Goal: Use online tool/utility

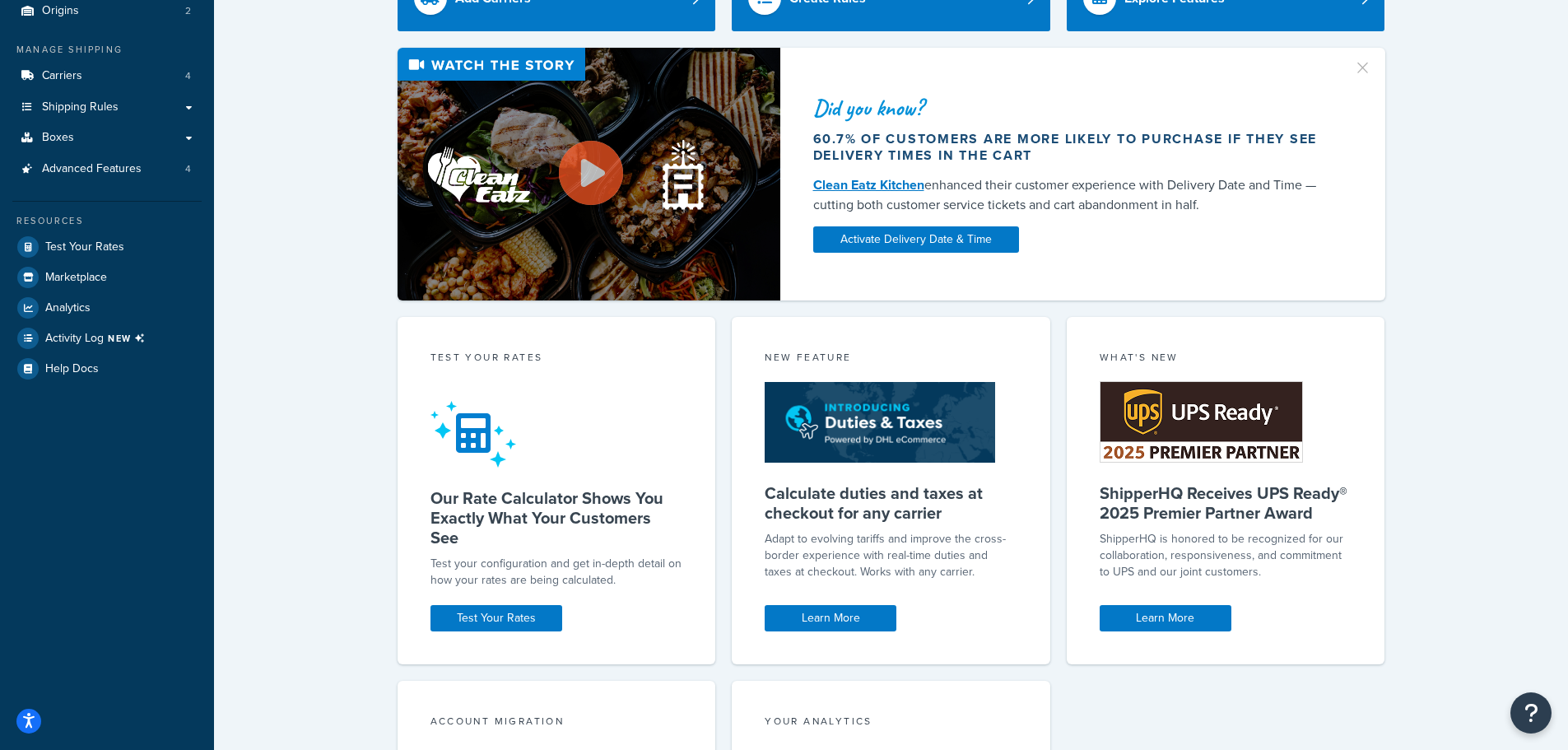
scroll to position [65, 0]
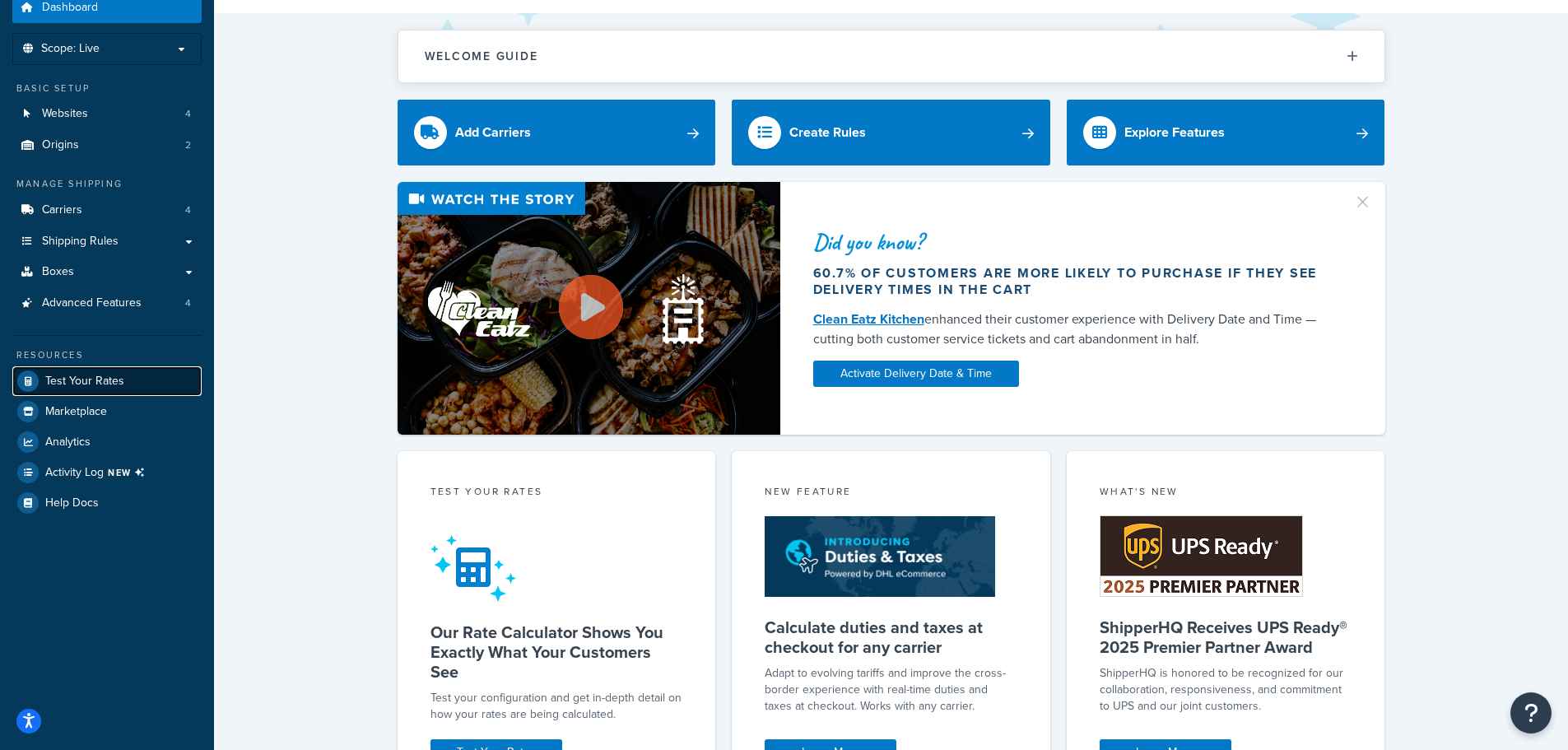
click at [108, 386] on span "Test Your Rates" at bounding box center [84, 381] width 79 height 14
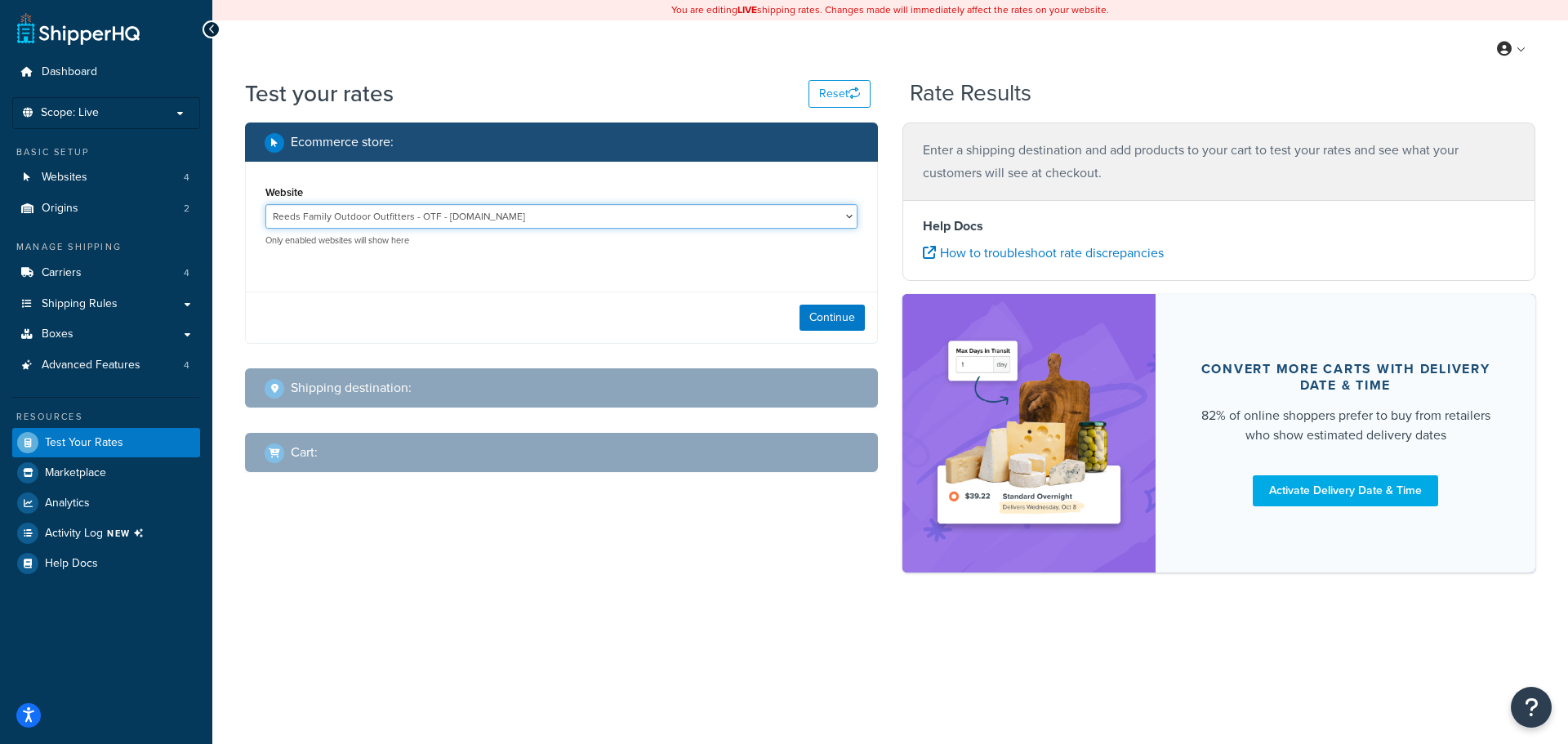
click at [848, 223] on select "Reeds Family Outdoor Outfitters - OTF - [DOMAIN_NAME] Reeds Family Outdoor Outf…" at bounding box center [561, 216] width 592 height 25
select select "c2b6474002e8e6bfa96ba54b6b225b30"
click at [265, 205] on select "Reeds Family Outdoor Outfitters - OTF - [DOMAIN_NAME] Reeds Family Outdoor Outf…" at bounding box center [561, 216] width 592 height 25
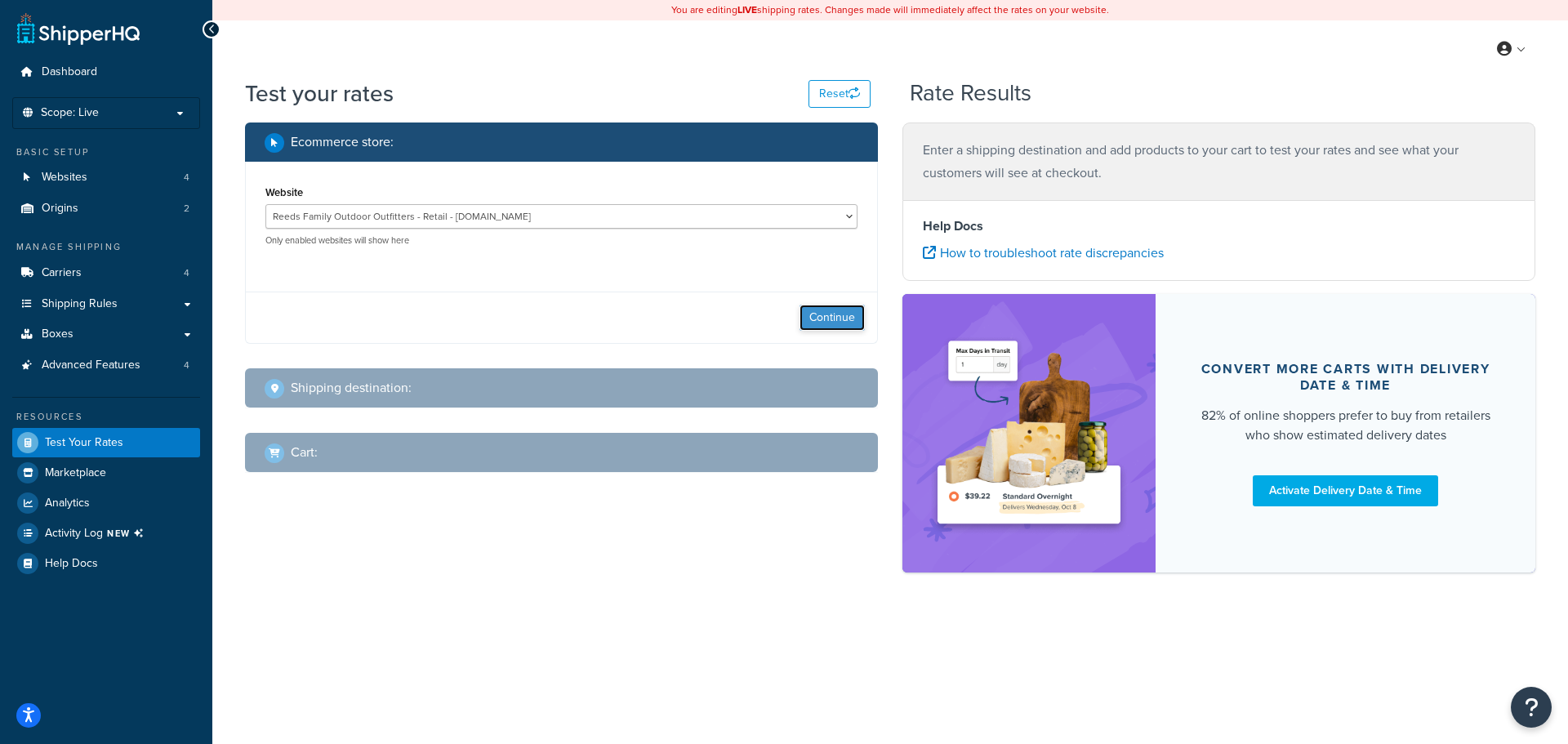
click at [851, 318] on button "Continue" at bounding box center [833, 317] width 66 height 26
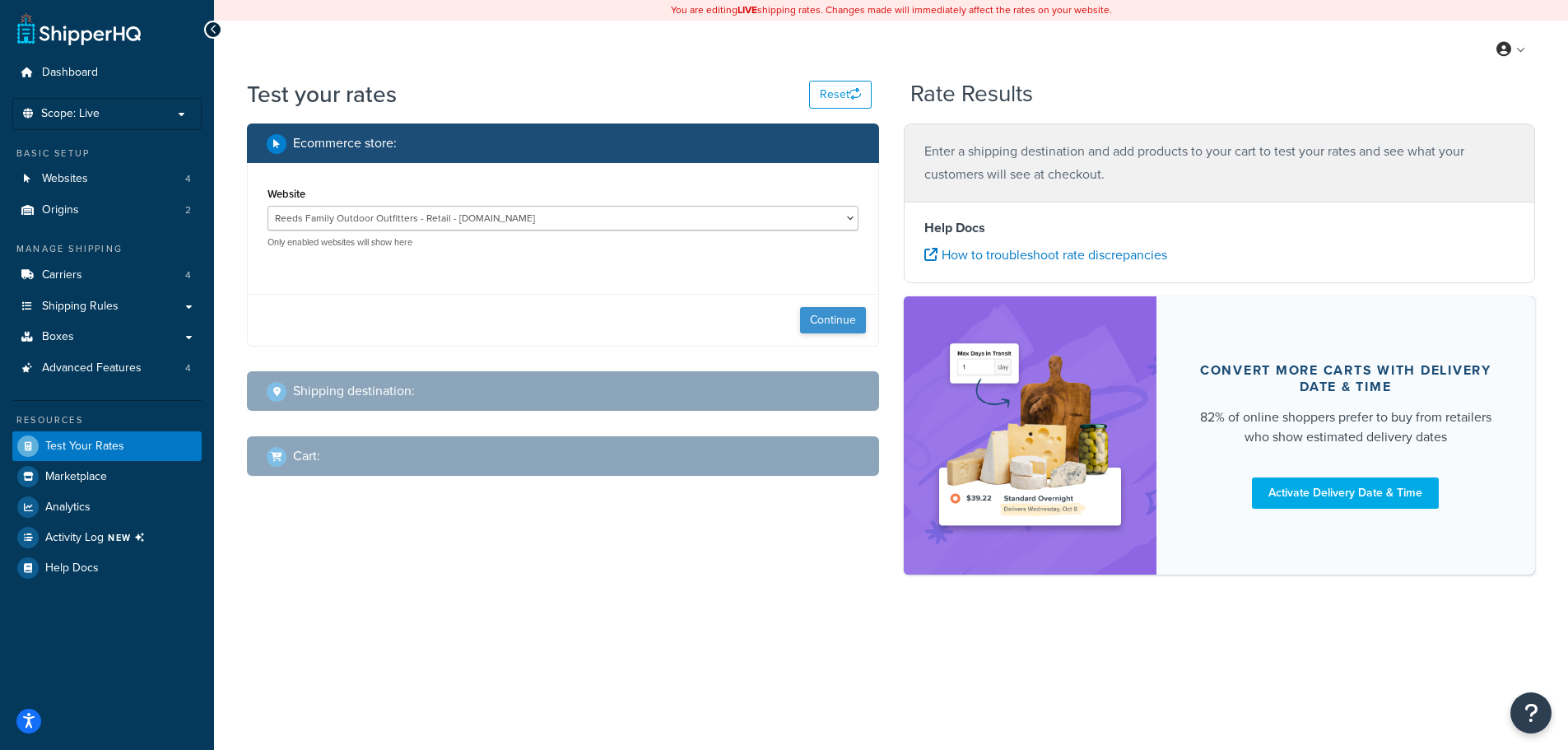
select select "[GEOGRAPHIC_DATA]"
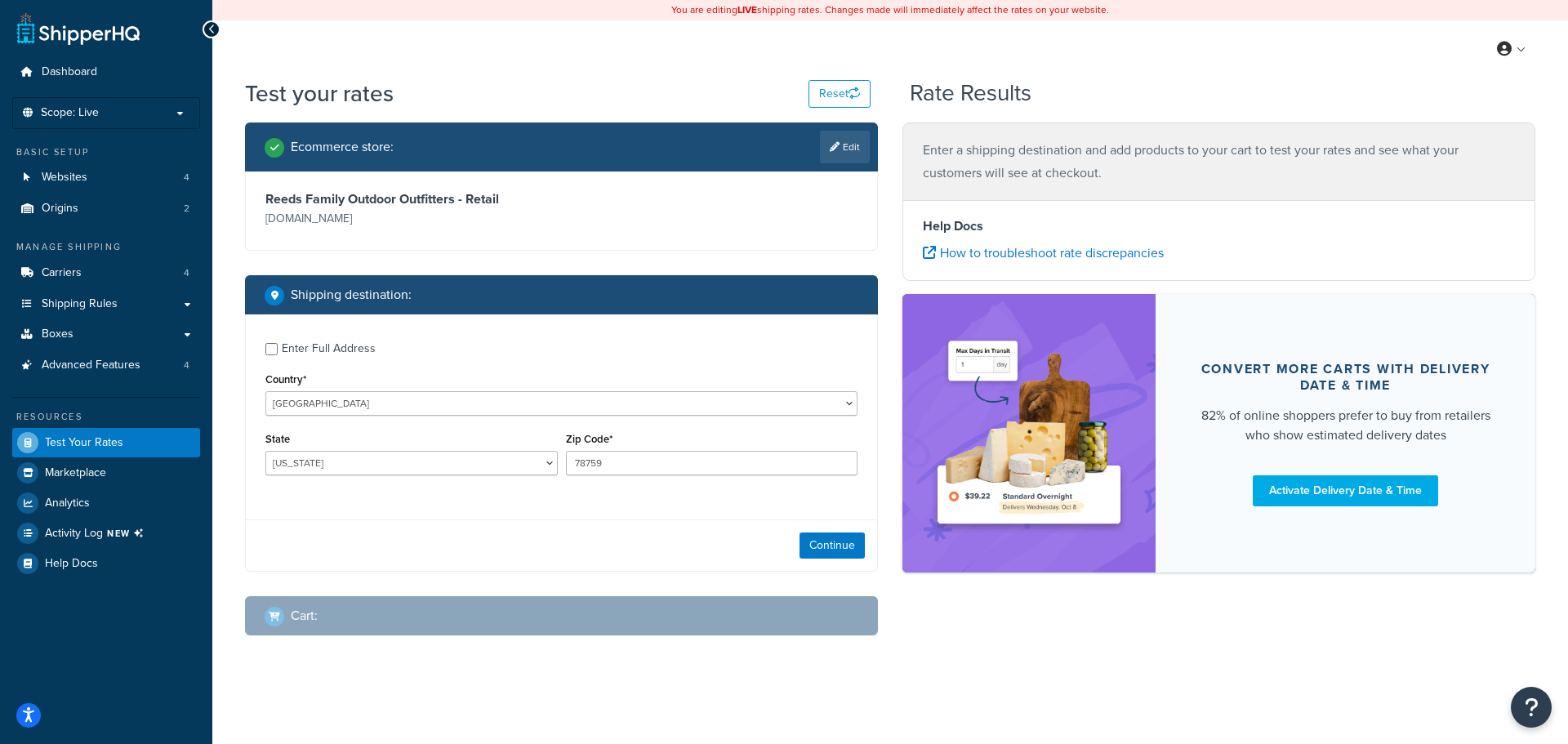
click at [278, 347] on div "Enter Full Address" at bounding box center [561, 347] width 592 height 26
click at [274, 348] on input "Enter Full Address" at bounding box center [271, 349] width 12 height 12
checkbox input "true"
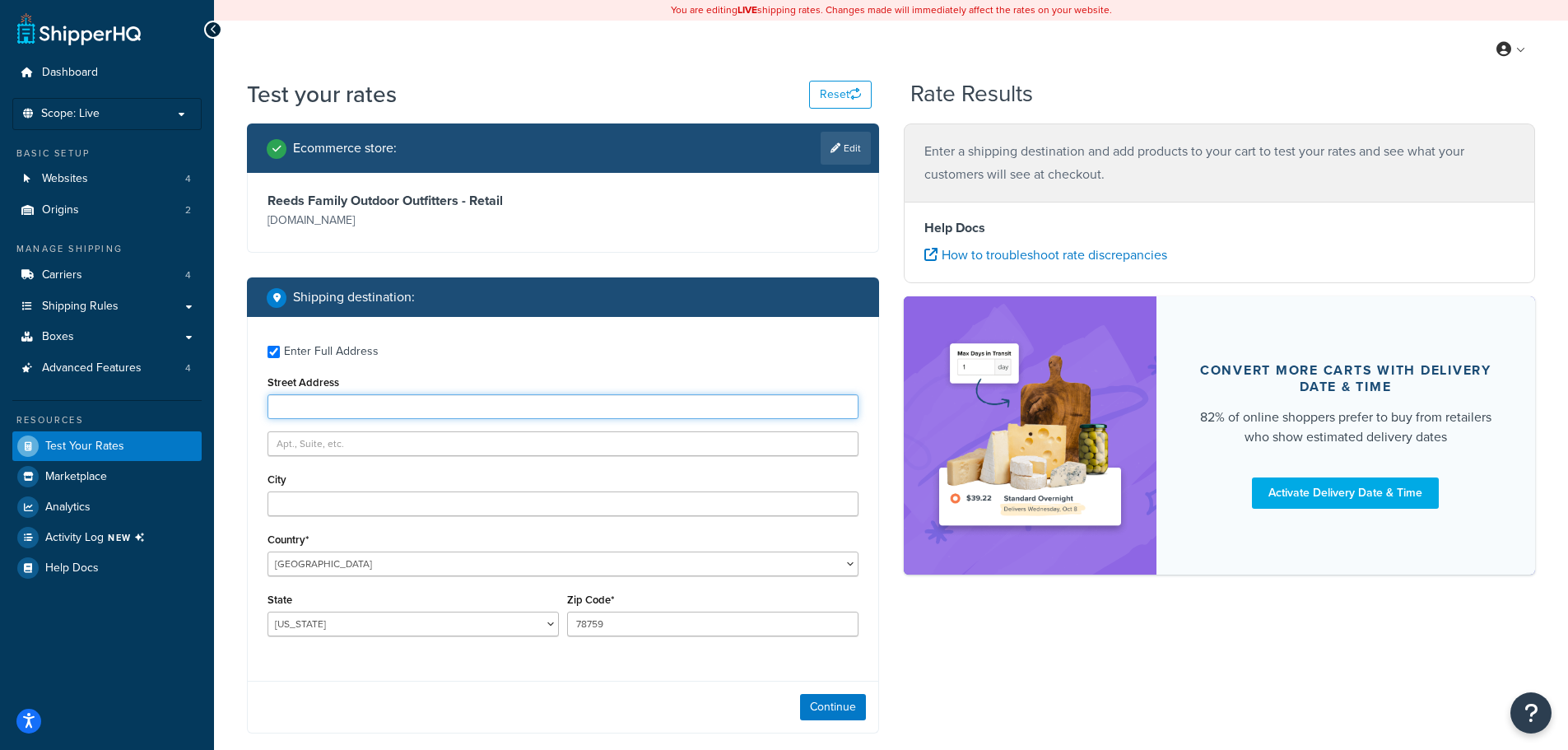
click at [334, 408] on input "Street Address" at bounding box center [563, 406] width 591 height 25
type input "[STREET_ADDRESS]"
type input "[GEOGRAPHIC_DATA]"
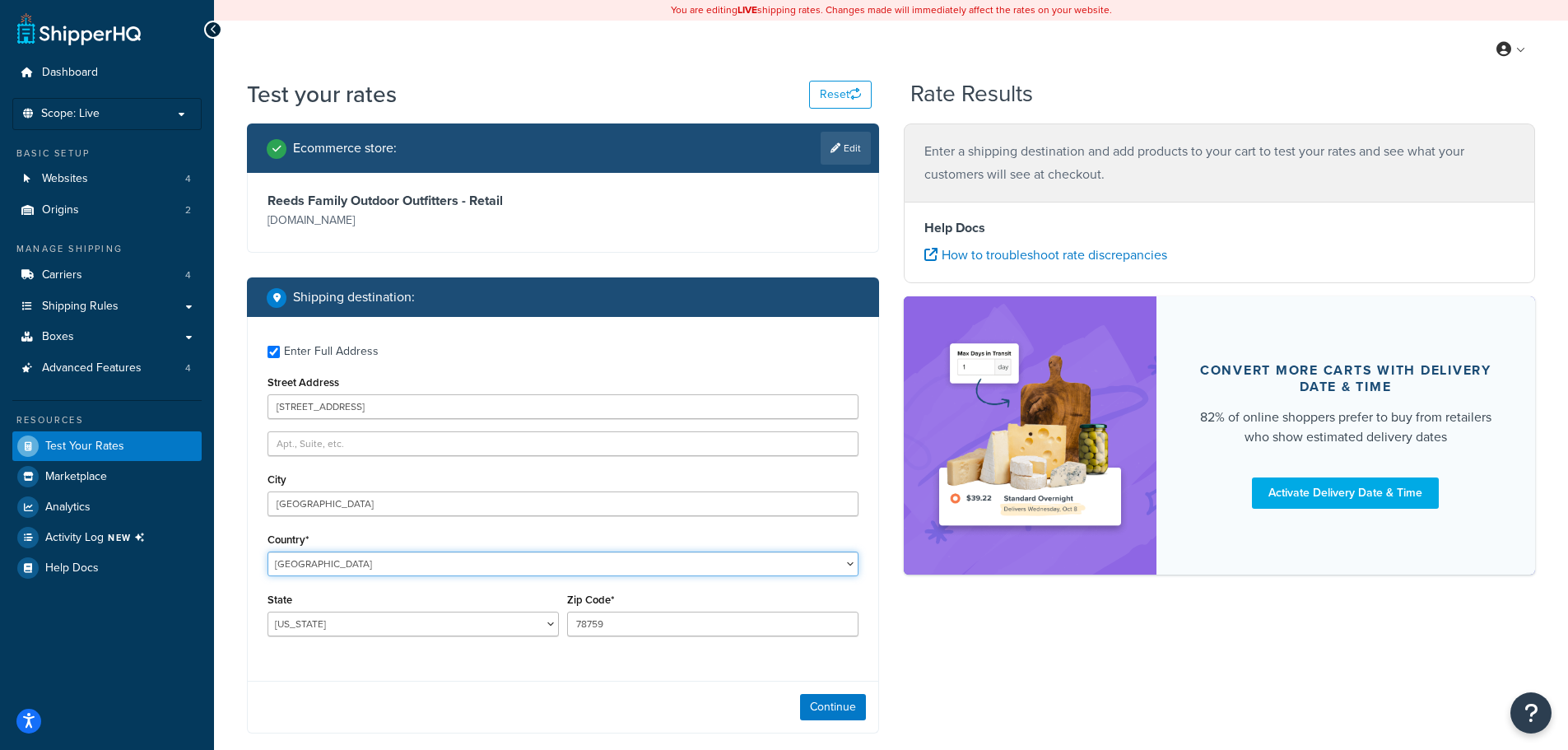
select select "DK"
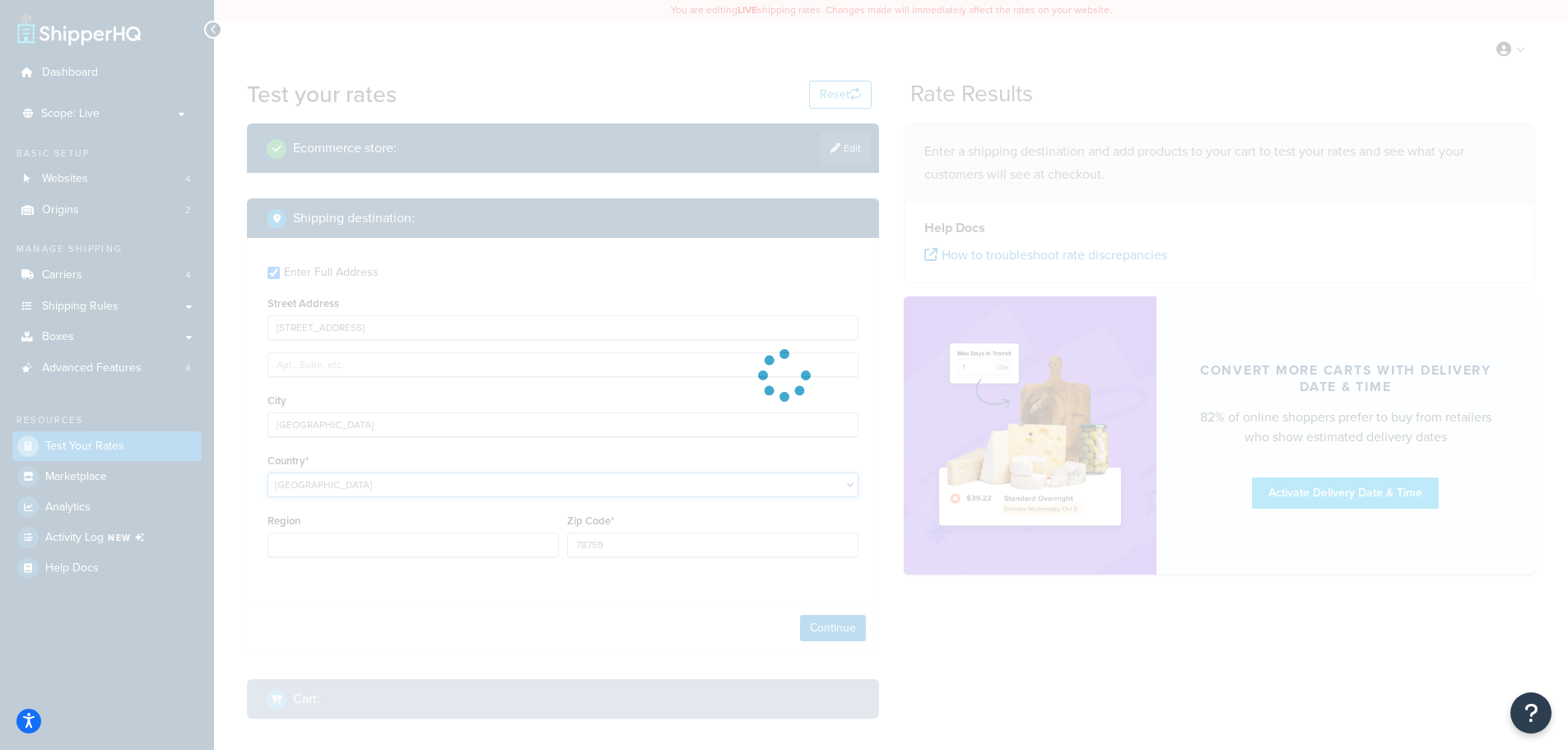
type input "[GEOGRAPHIC_DATA]"
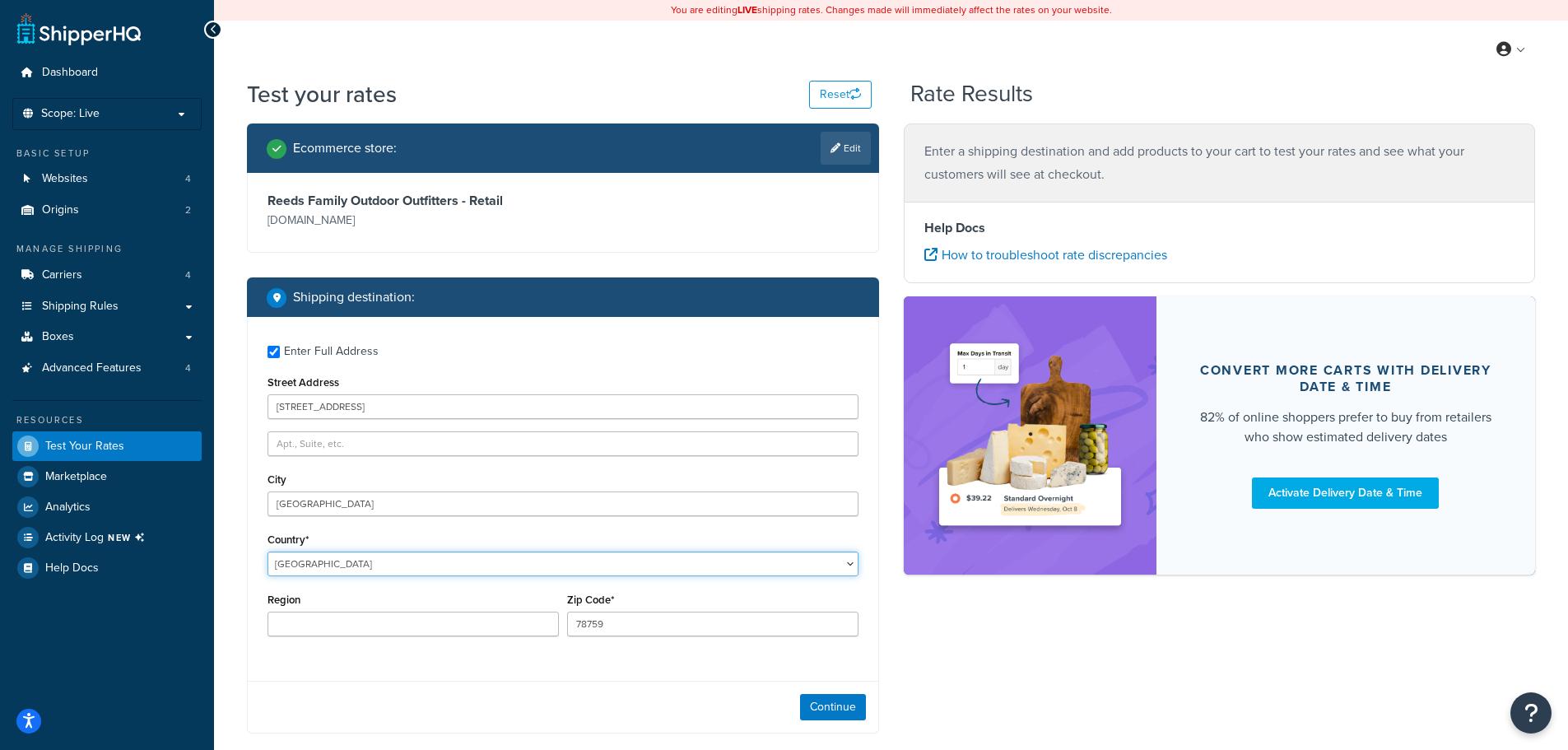
click at [849, 564] on select "[GEOGRAPHIC_DATA] [GEOGRAPHIC_DATA] [GEOGRAPHIC_DATA] [GEOGRAPHIC_DATA] [GEOGRA…" at bounding box center [563, 564] width 591 height 25
select select "US"
click at [267, 553] on select "[GEOGRAPHIC_DATA] [GEOGRAPHIC_DATA] [GEOGRAPHIC_DATA] [GEOGRAPHIC_DATA] [GEOGRA…" at bounding box center [563, 564] width 591 height 25
click at [542, 624] on select "[US_STATE] [US_STATE] [US_STATE] [US_STATE] [US_STATE] Armed Forces Americas Ar…" at bounding box center [412, 623] width 291 height 25
select select "DE"
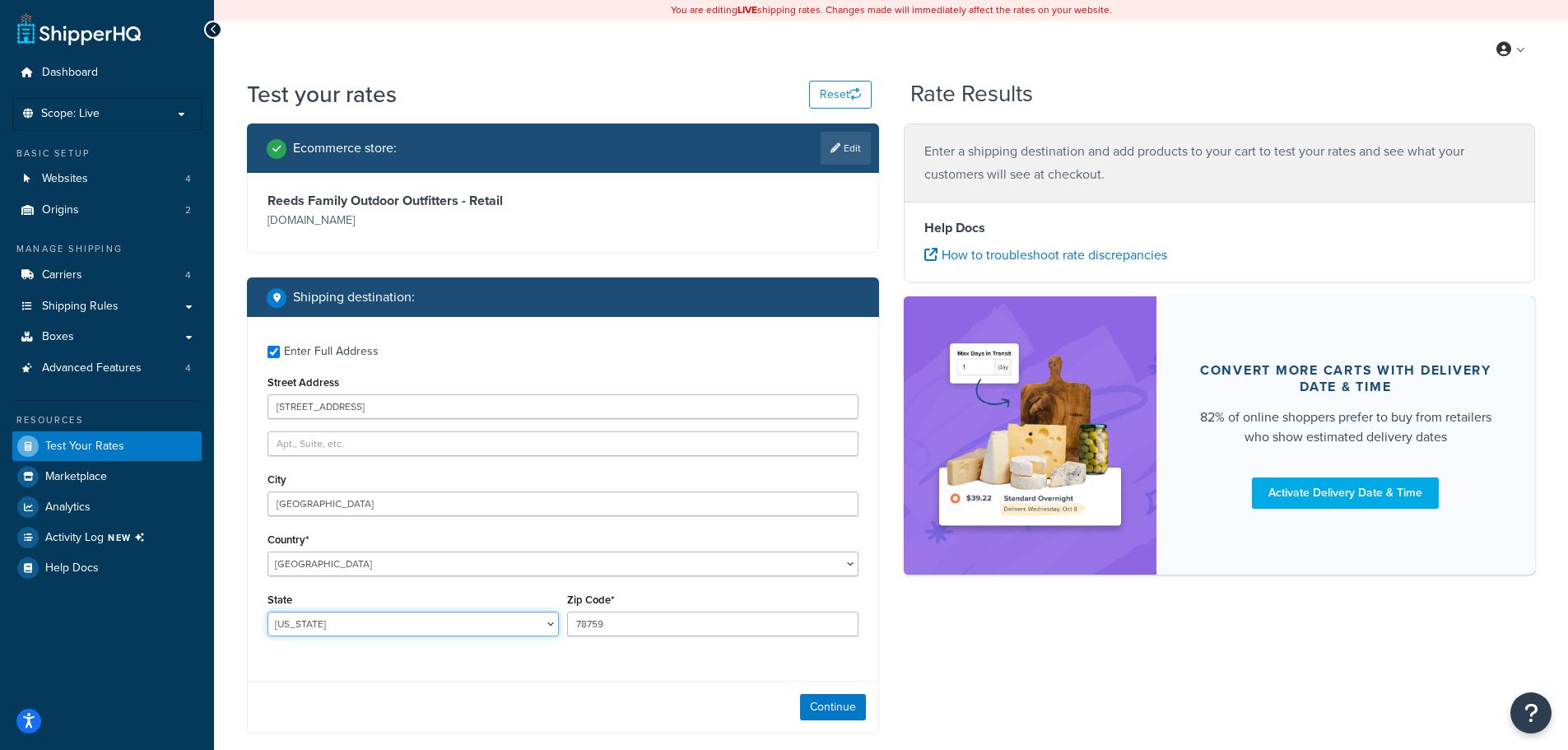
click at [267, 613] on select "[US_STATE] [US_STATE] [US_STATE] [US_STATE] [US_STATE] Armed Forces Americas Ar…" at bounding box center [412, 623] width 291 height 25
type input "19720"
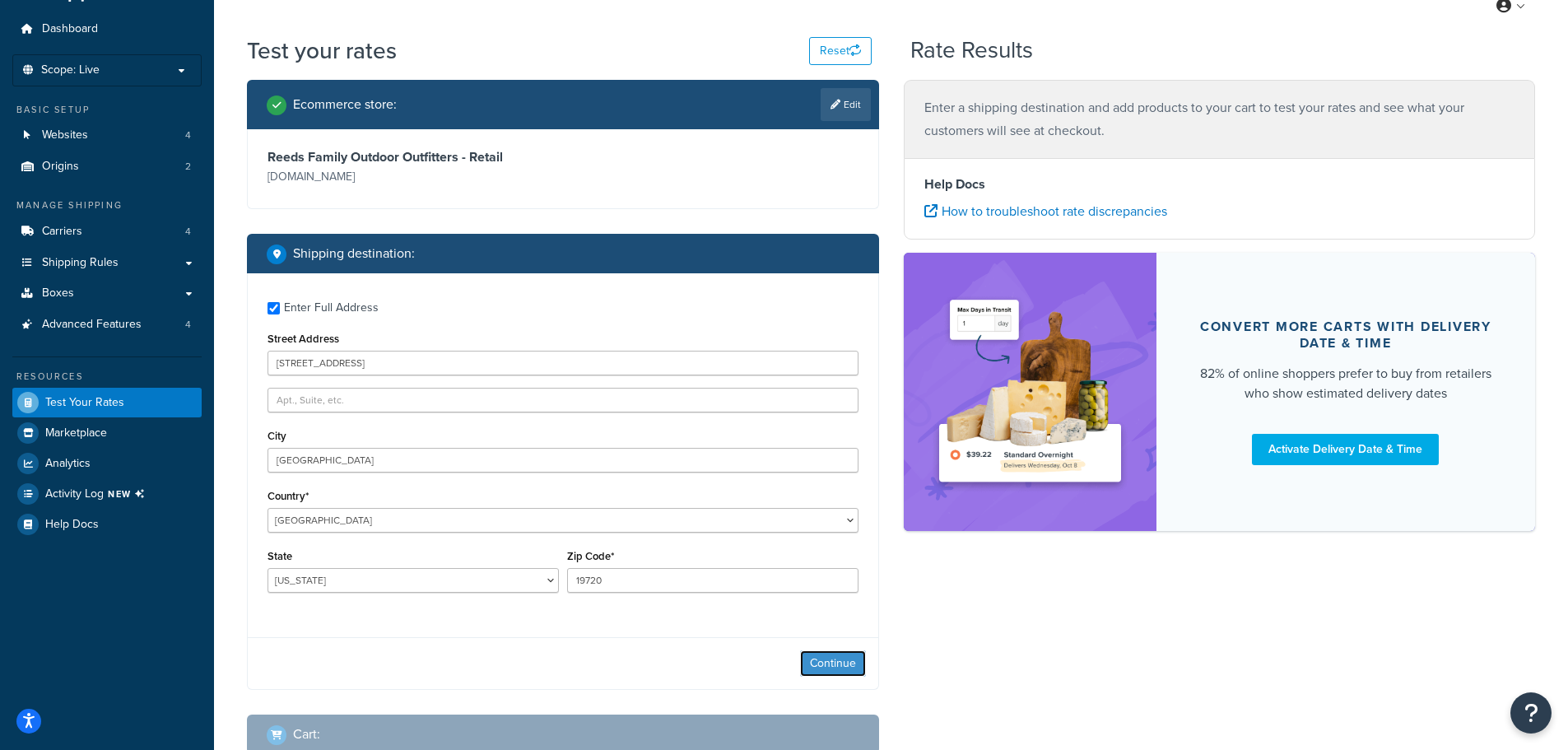
scroll to position [83, 0]
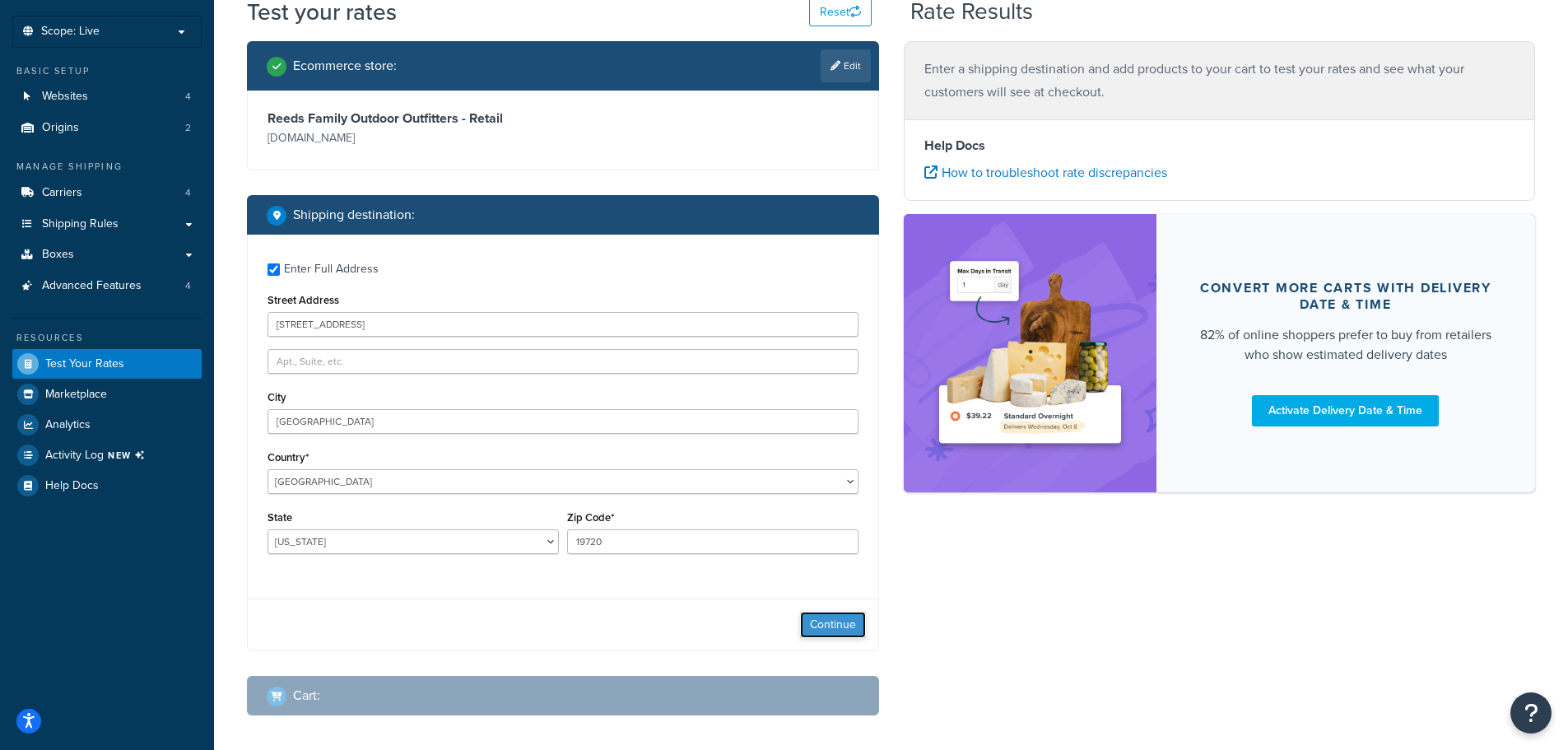
click at [847, 627] on button "Continue" at bounding box center [833, 624] width 66 height 27
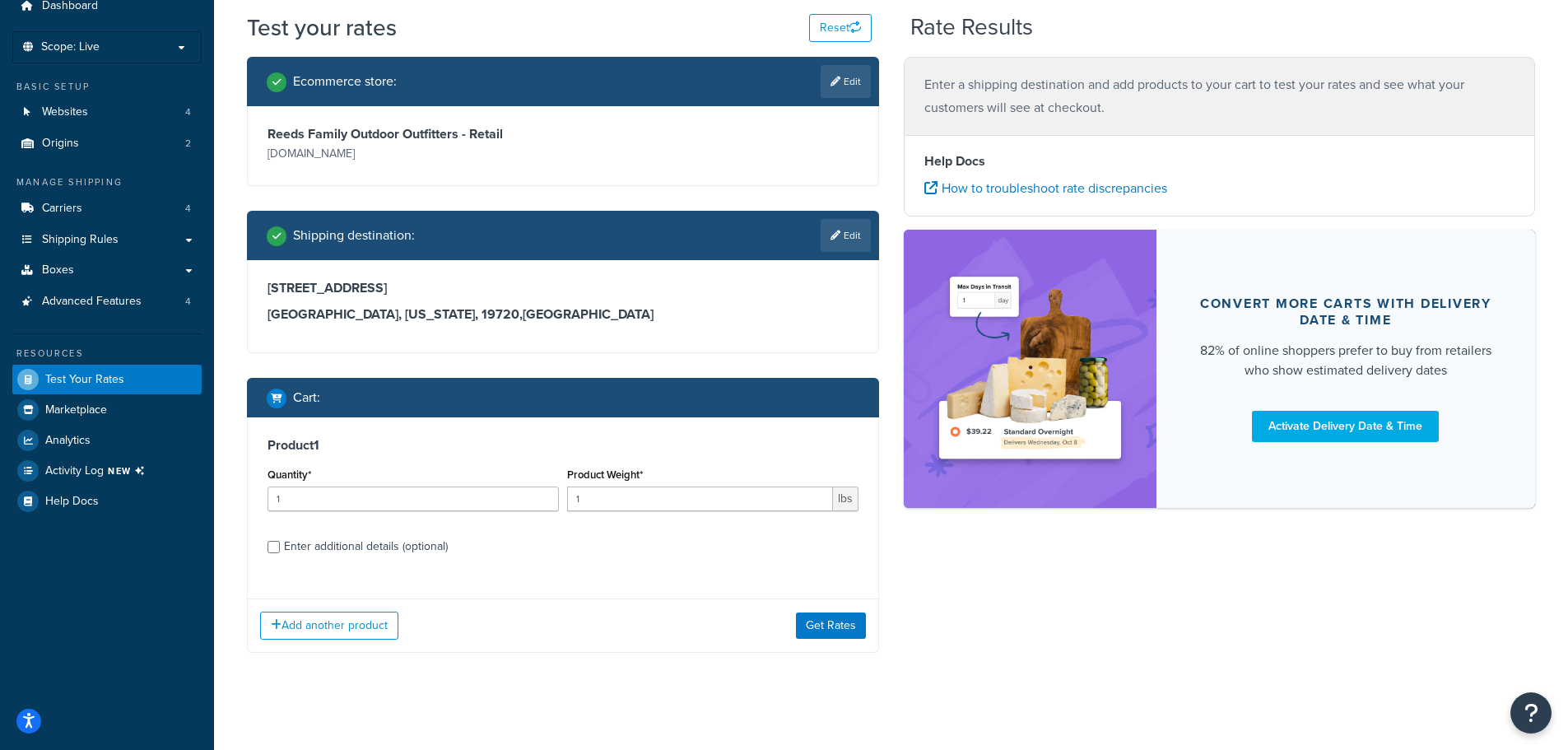
scroll to position [78, 0]
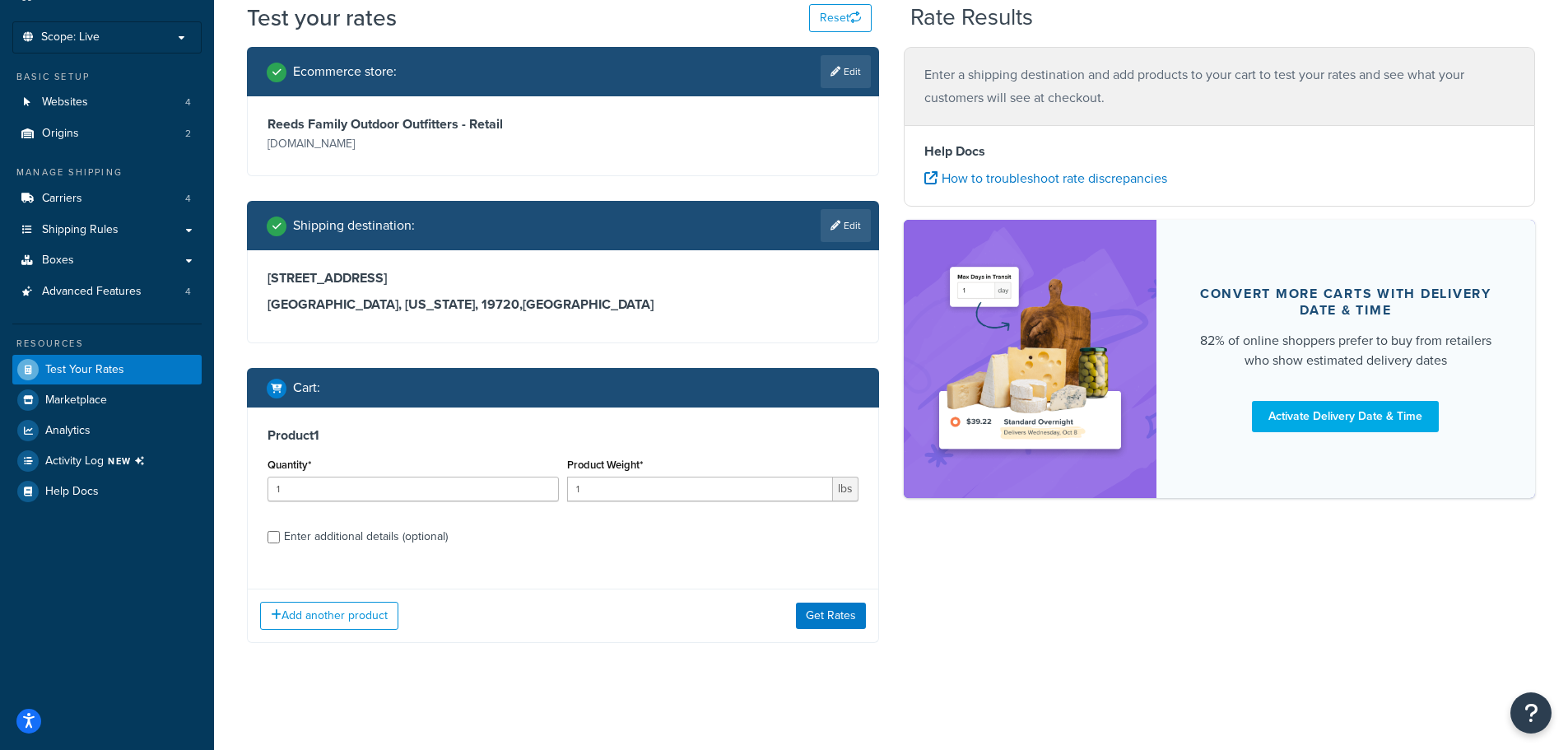
click at [364, 541] on div "Enter additional details (optional)" at bounding box center [365, 536] width 163 height 23
click at [280, 541] on input "Enter additional details (optional)" at bounding box center [273, 536] width 12 height 12
checkbox input "true"
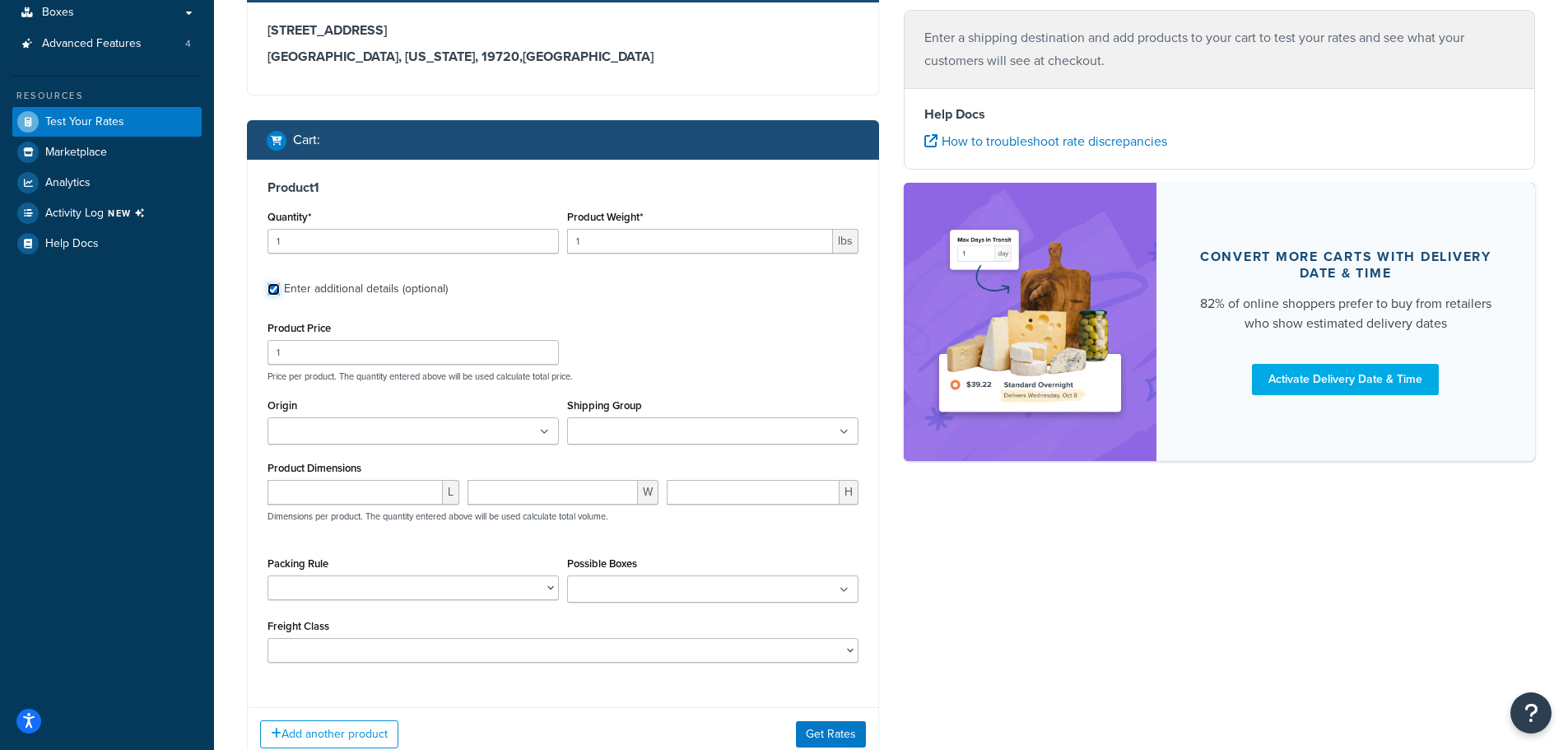
scroll to position [325, 0]
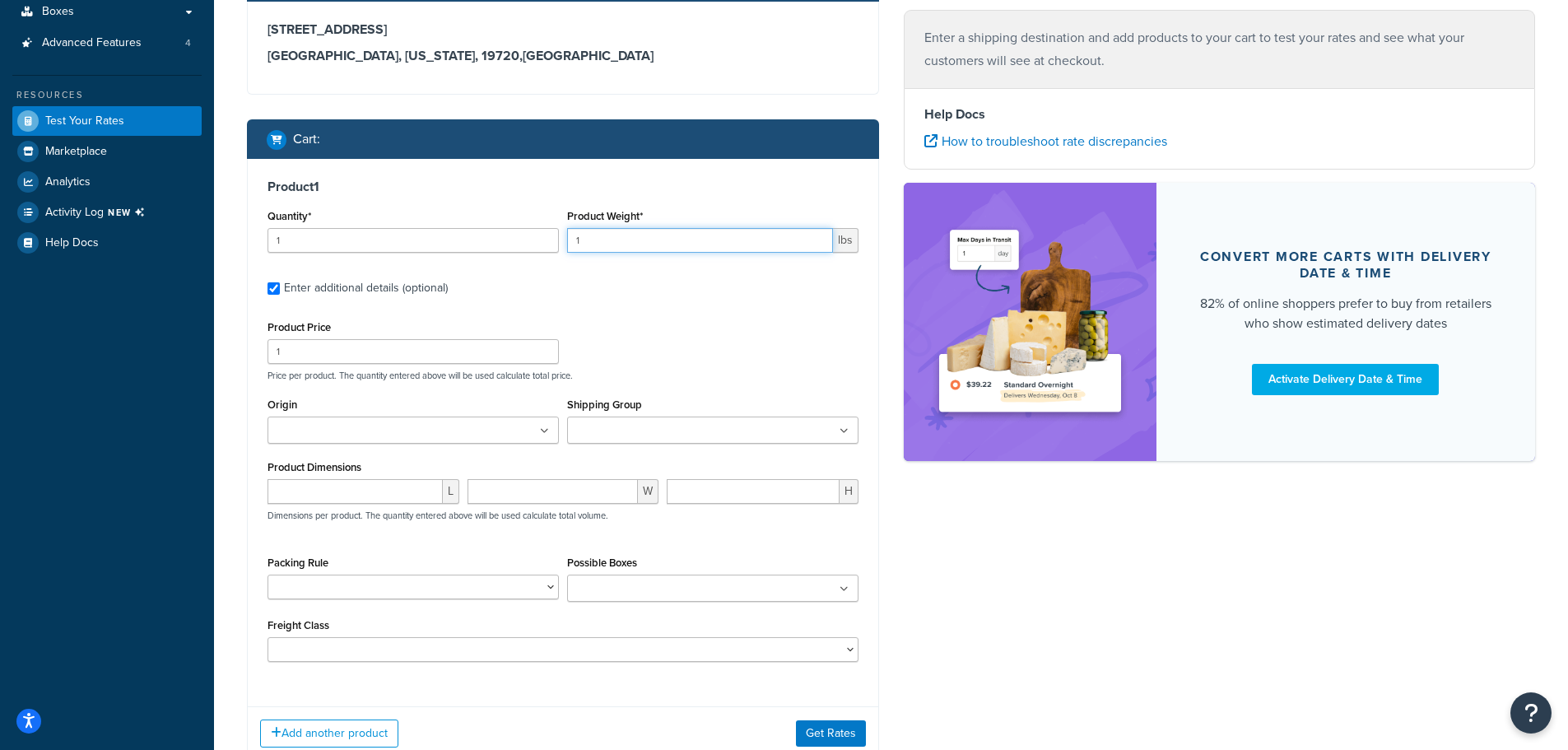
click at [650, 244] on input "1" at bounding box center [700, 240] width 266 height 25
type input "50"
click at [359, 352] on input "1" at bounding box center [412, 351] width 291 height 25
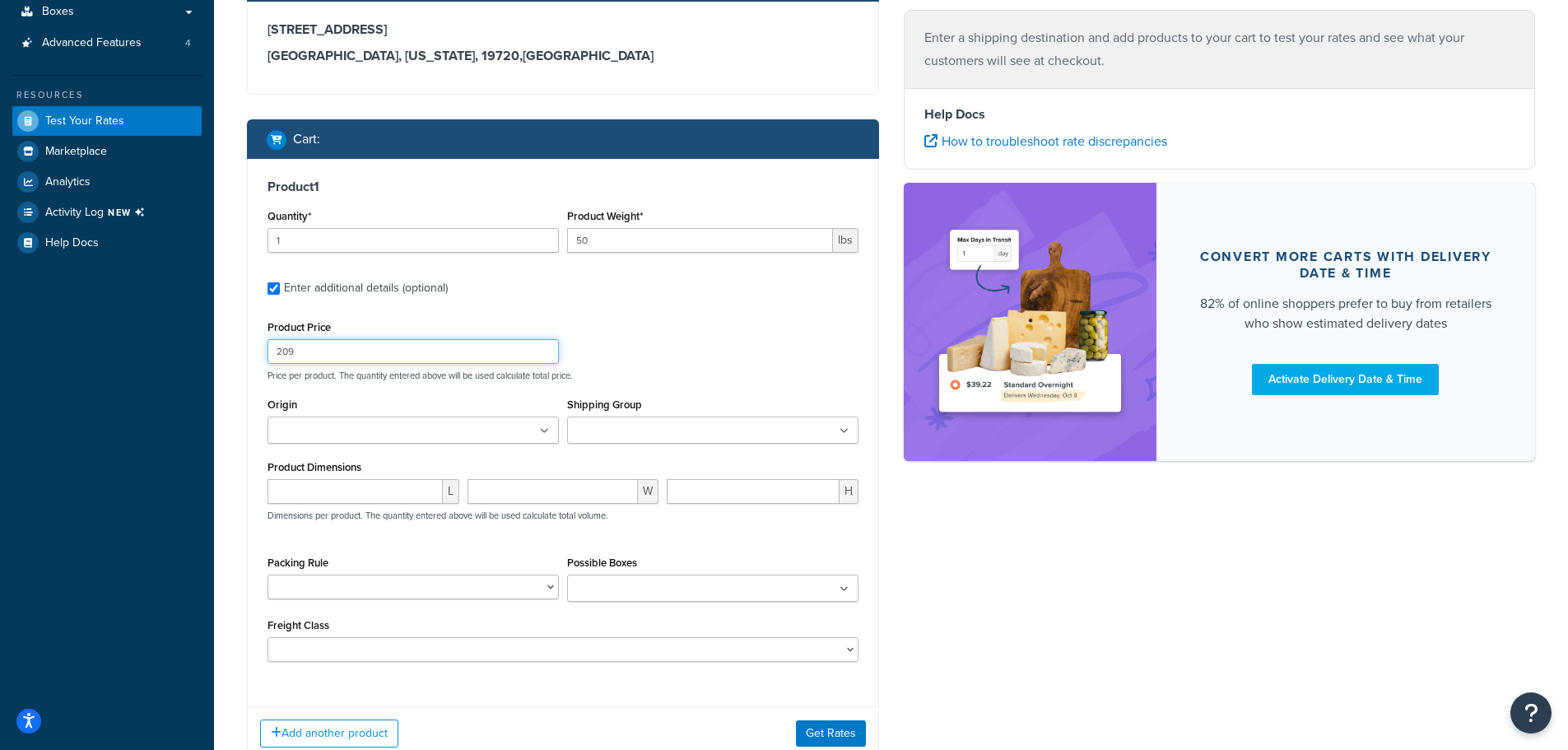
type input "209"
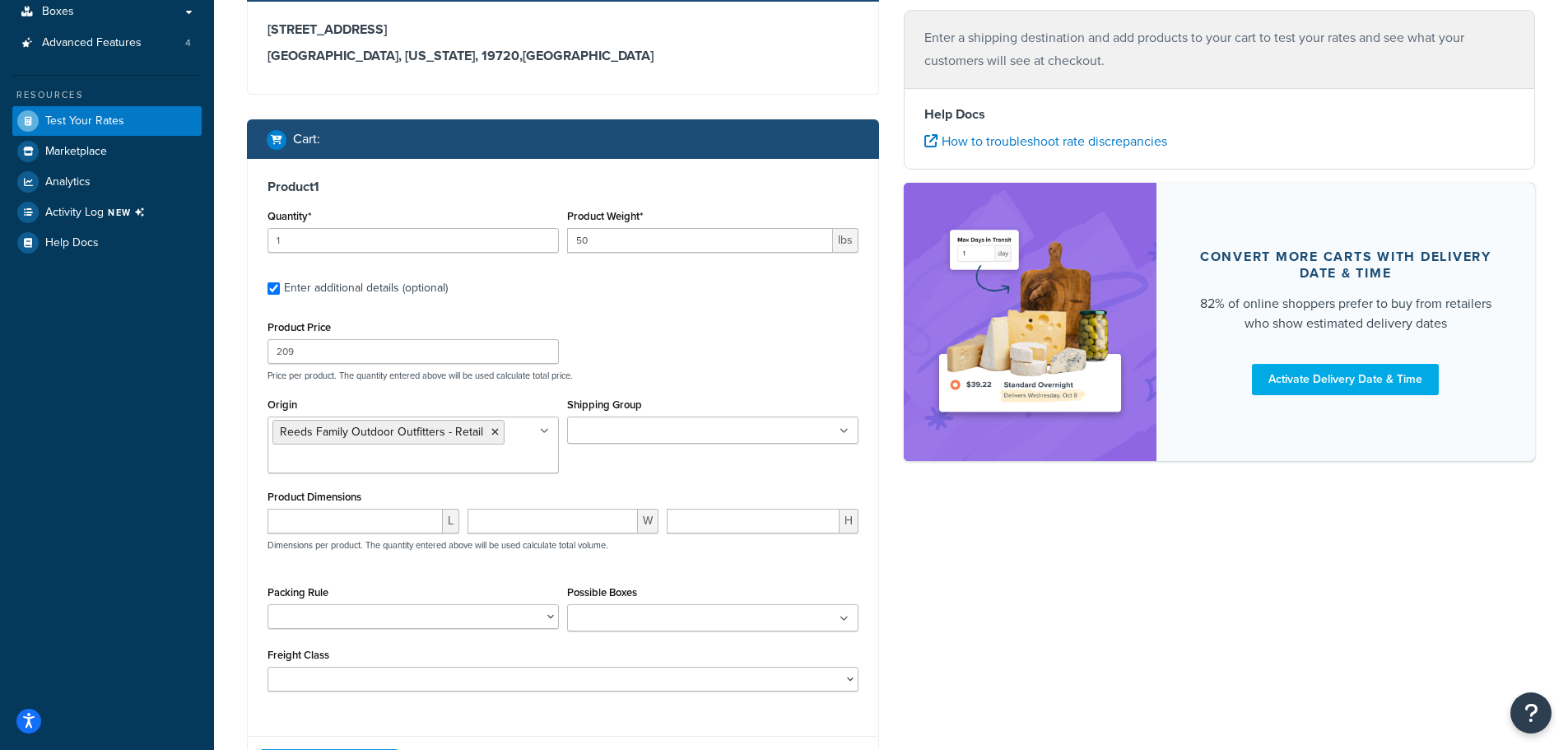
click at [755, 353] on div "Product Price 209 Price per product. The quantity entered above will be used ca…" at bounding box center [563, 348] width 599 height 65
click at [402, 526] on input "number" at bounding box center [354, 521] width 175 height 25
type input "20"
type input "22"
type input "48"
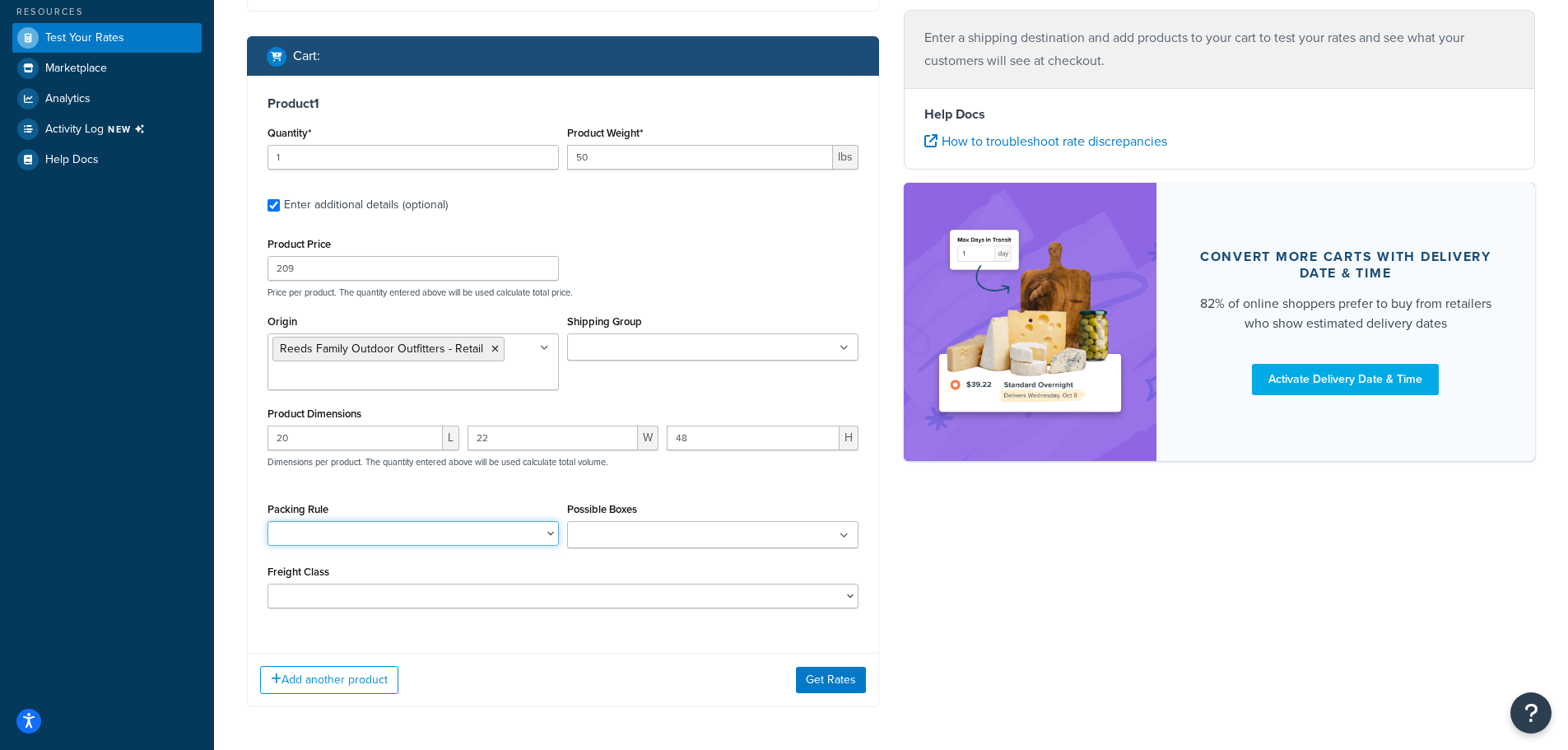
scroll to position [475, 0]
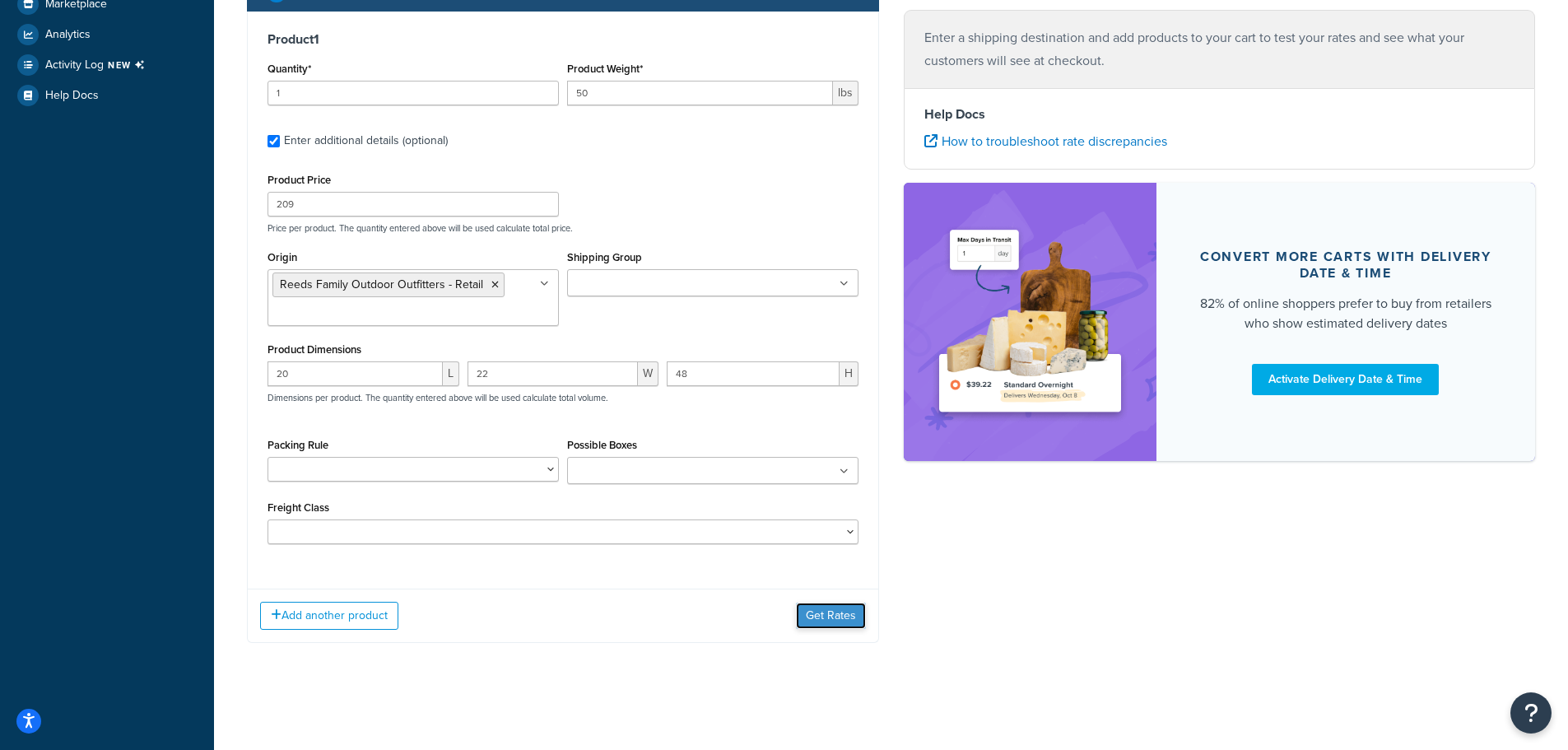
click at [841, 618] on button "Get Rates" at bounding box center [831, 615] width 70 height 27
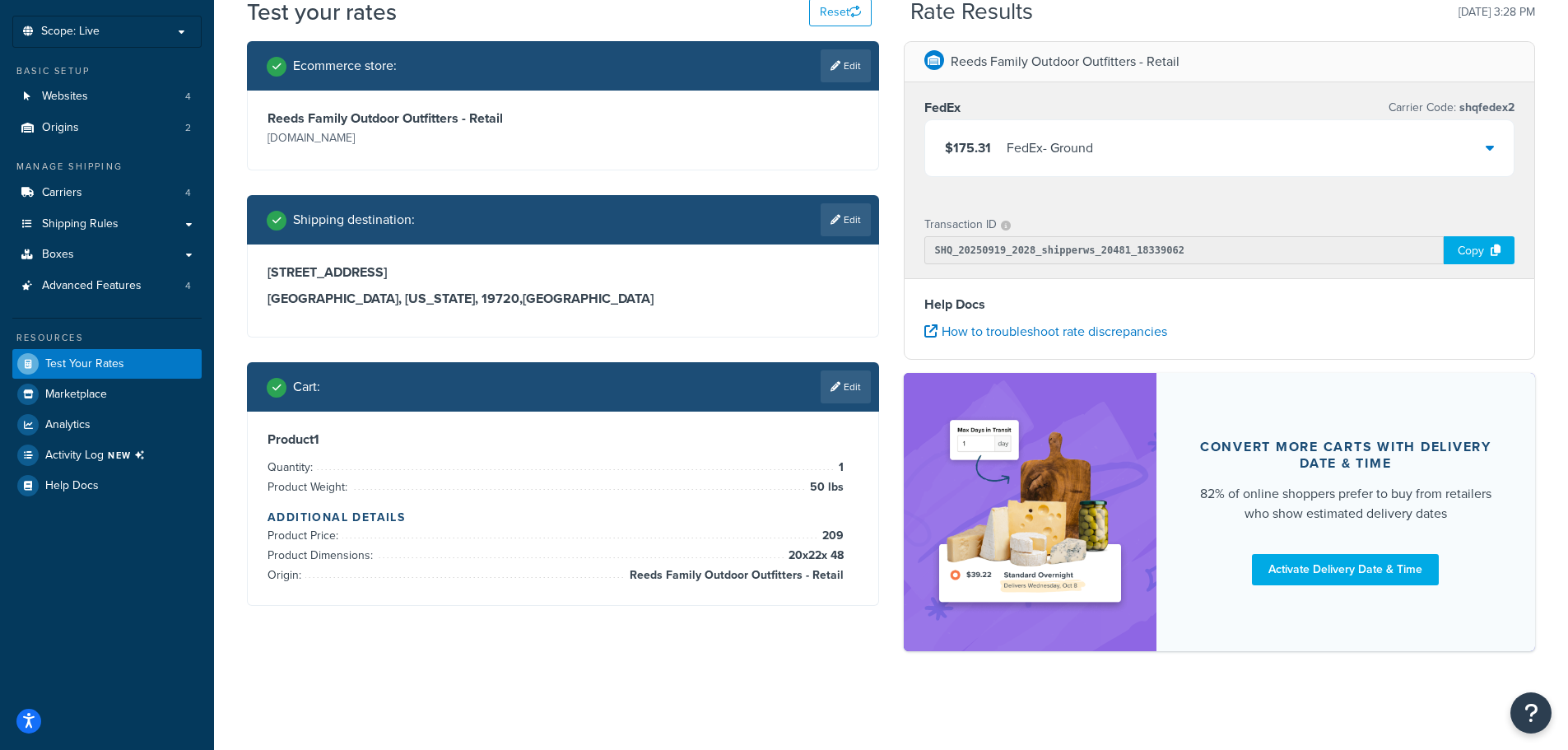
scroll to position [0, 0]
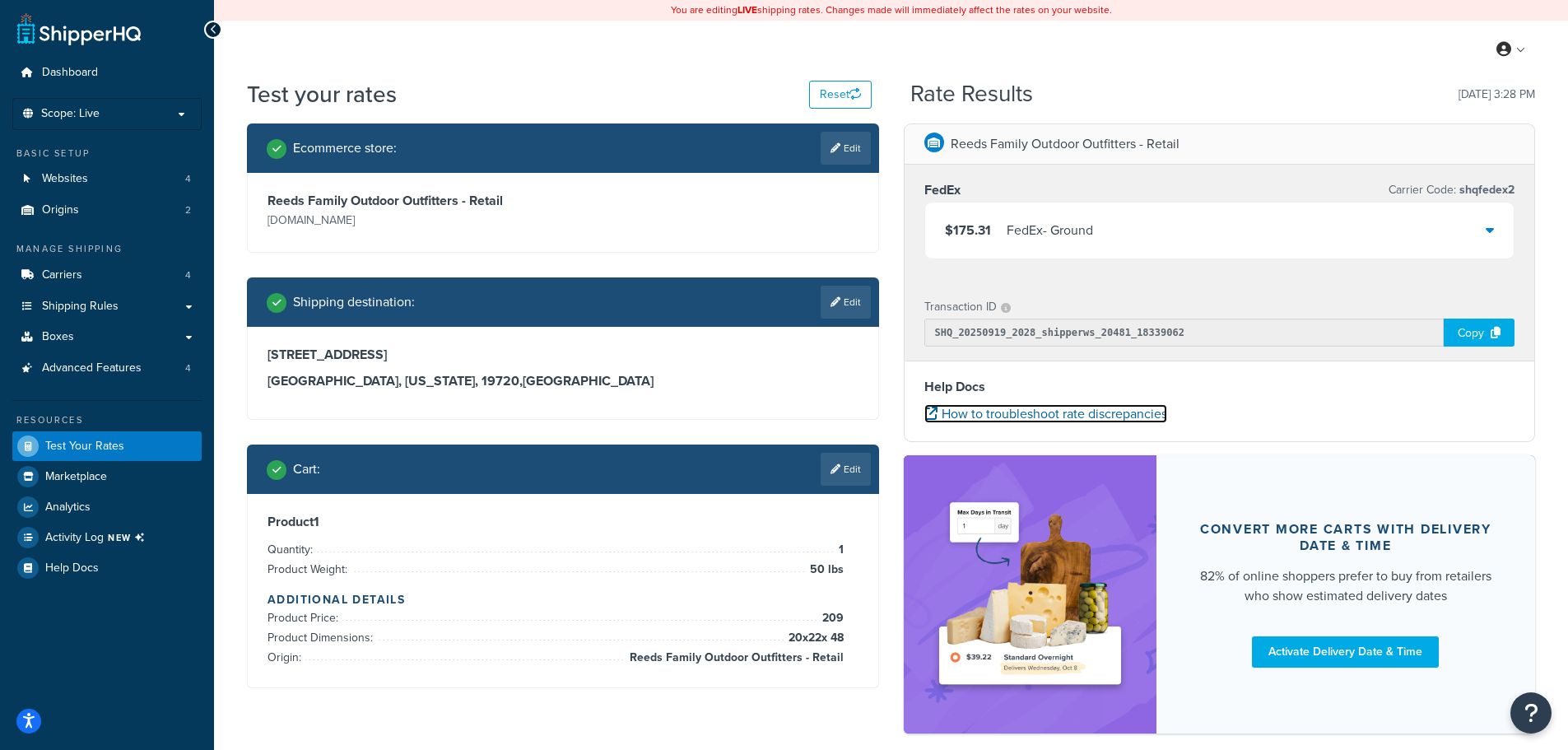
click at [996, 414] on link "How to troubleshoot rate discrepancies" at bounding box center [1046, 413] width 242 height 19
click at [111, 536] on span "NEW" at bounding box center [129, 537] width 44 height 13
